Goal: Check status: Check status

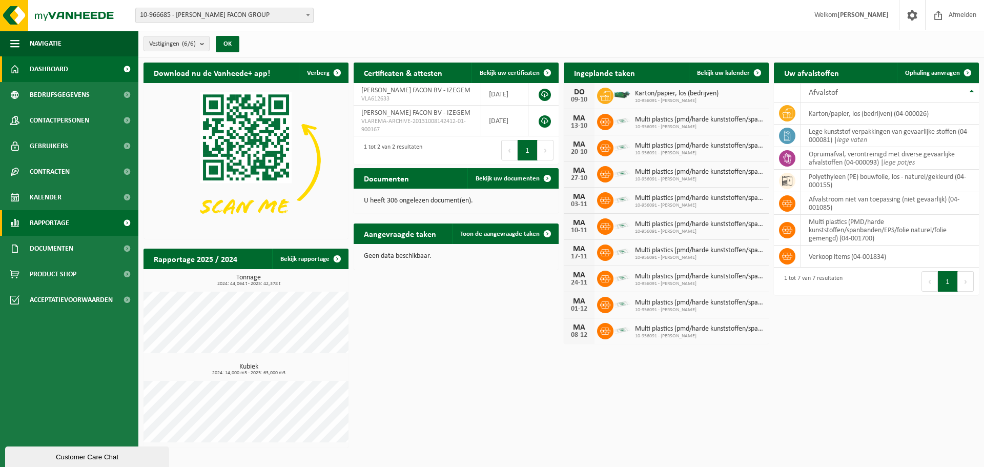
click at [40, 220] on span "Rapportage" at bounding box center [49, 223] width 39 height 26
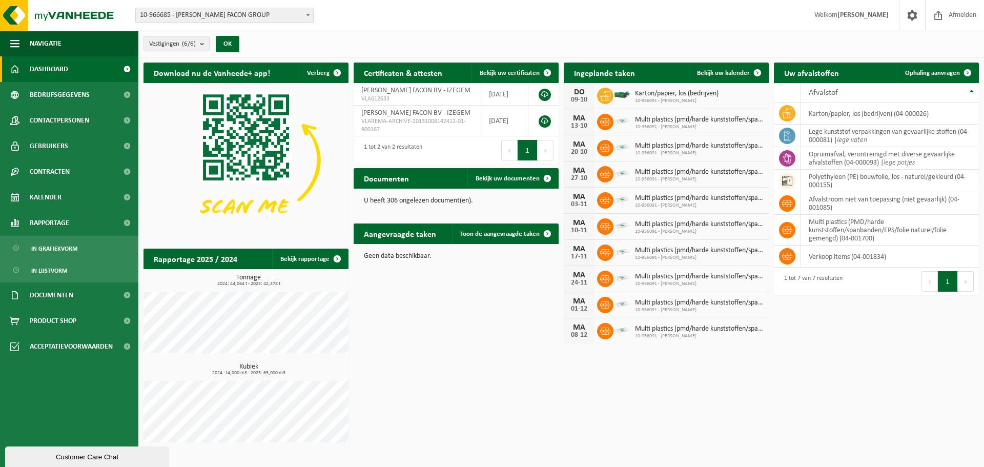
click at [194, 13] on span "10-966685 - [PERSON_NAME] FACON GROUP" at bounding box center [224, 15] width 177 height 14
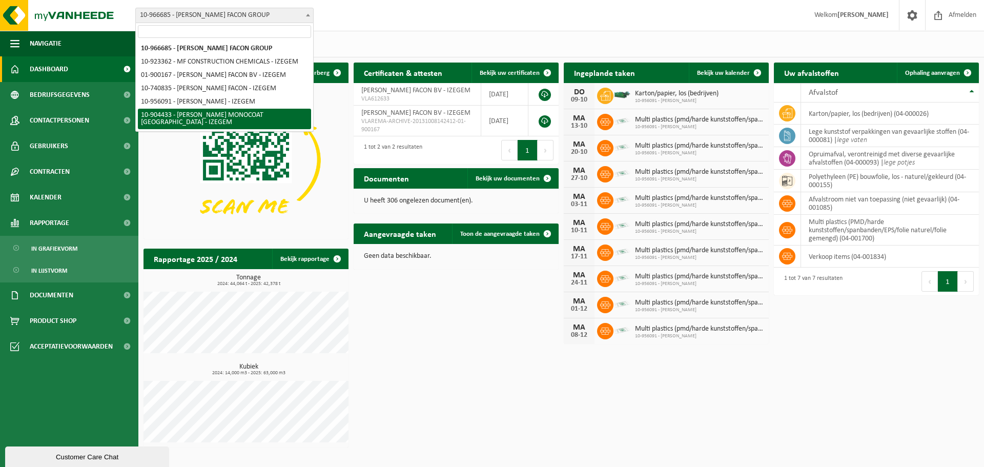
select select "139892"
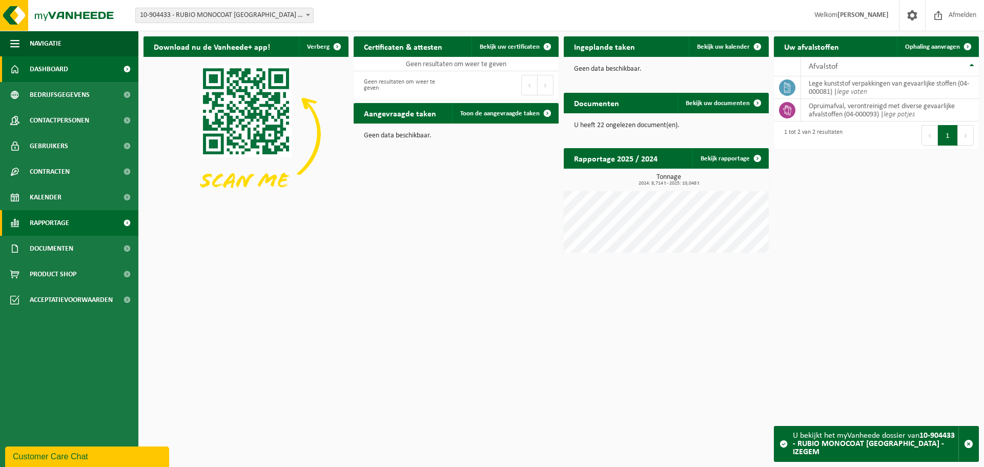
click at [74, 224] on link "Rapportage" at bounding box center [69, 223] width 138 height 26
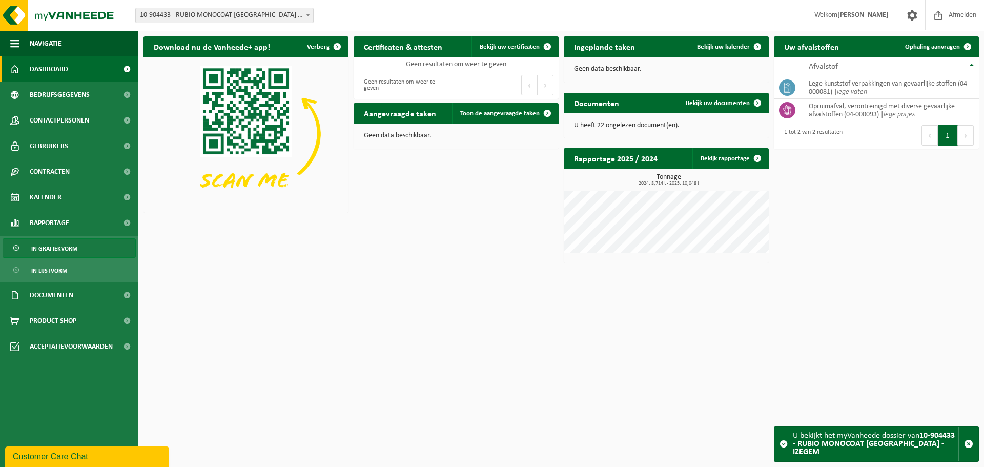
click at [65, 245] on span "In grafiekvorm" at bounding box center [54, 248] width 46 height 19
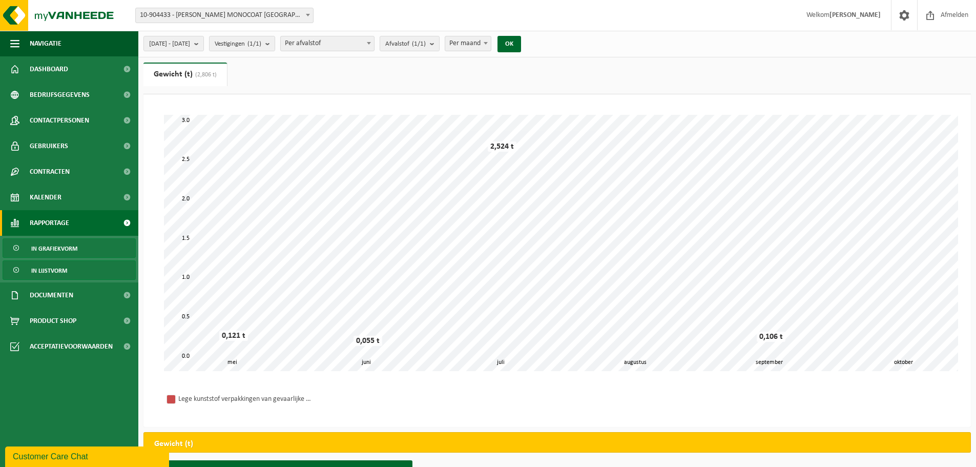
click at [53, 272] on span "In lijstvorm" at bounding box center [49, 270] width 36 height 19
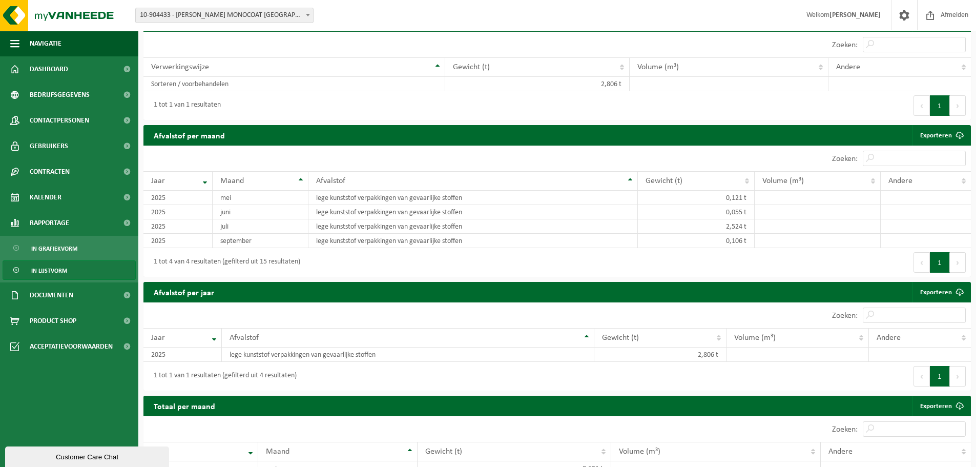
scroll to position [531, 0]
